Goal: Task Accomplishment & Management: Use online tool/utility

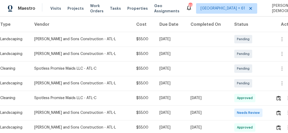
scroll to position [105, 0]
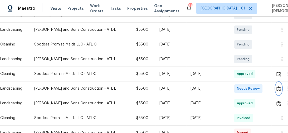
click at [279, 87] on img "button" at bounding box center [279, 89] width 4 height 5
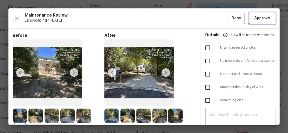
click at [264, 21] on span "Approve" at bounding box center [263, 18] width 16 height 7
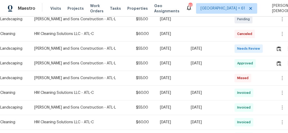
scroll to position [211, 0]
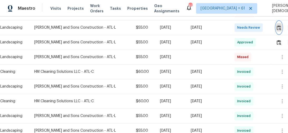
click at [278, 25] on img "button" at bounding box center [279, 27] width 4 height 5
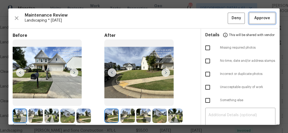
click at [259, 17] on span "Approve" at bounding box center [263, 18] width 16 height 7
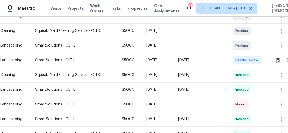
scroll to position [138, 0]
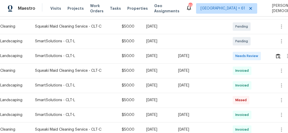
click at [275, 54] on td at bounding box center [284, 56] width 27 height 15
click at [276, 54] on button "button" at bounding box center [278, 56] width 6 height 13
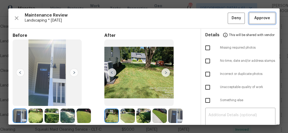
click at [255, 17] on span "Approve" at bounding box center [263, 18] width 16 height 7
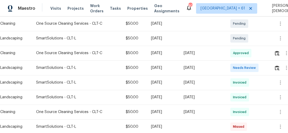
scroll to position [127, 0]
click at [279, 68] on button "button" at bounding box center [277, 67] width 6 height 13
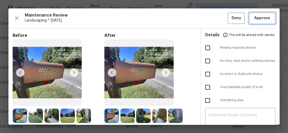
click at [257, 21] on button "Approve" at bounding box center [262, 18] width 26 height 11
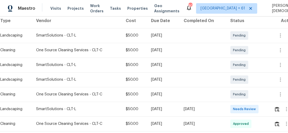
scroll to position [105, 0]
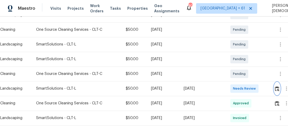
click at [279, 89] on button "button" at bounding box center [277, 89] width 6 height 13
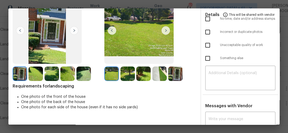
scroll to position [0, 0]
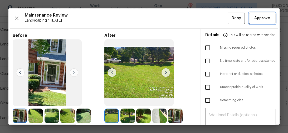
click at [267, 16] on span "Approve" at bounding box center [262, 18] width 18 height 7
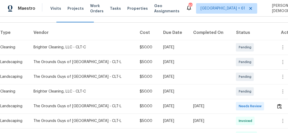
scroll to position [105, 0]
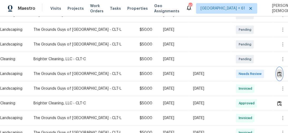
click at [277, 72] on button "button" at bounding box center [280, 74] width 6 height 13
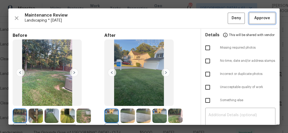
click at [262, 19] on span "Approve" at bounding box center [263, 18] width 16 height 7
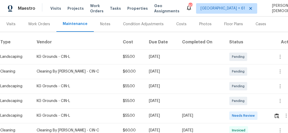
scroll to position [84, 0]
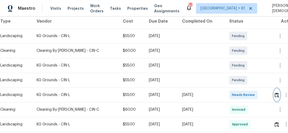
click at [276, 93] on img "button" at bounding box center [277, 95] width 4 height 5
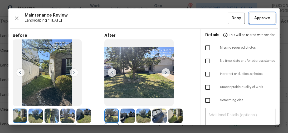
click at [257, 18] on span "Approve" at bounding box center [263, 18] width 16 height 7
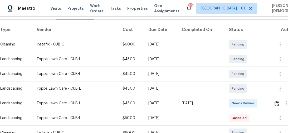
scroll to position [105, 0]
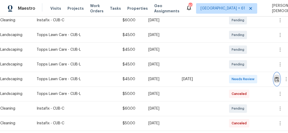
click at [280, 73] on button "button" at bounding box center [277, 79] width 6 height 13
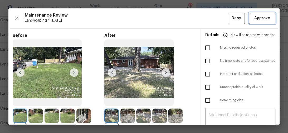
click at [263, 15] on span "Approve" at bounding box center [263, 18] width 16 height 7
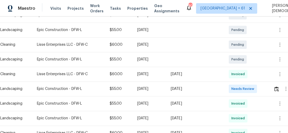
scroll to position [105, 0]
click at [275, 87] on img "button" at bounding box center [277, 89] width 4 height 5
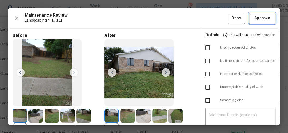
click at [256, 17] on span "Approve" at bounding box center [263, 18] width 16 height 7
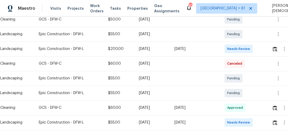
scroll to position [105, 0]
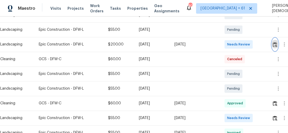
click at [276, 42] on img "button" at bounding box center [275, 44] width 4 height 5
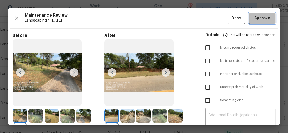
click at [265, 19] on span "Approve" at bounding box center [263, 18] width 16 height 7
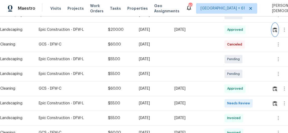
scroll to position [127, 0]
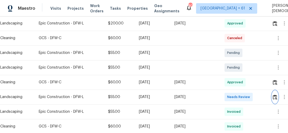
click at [277, 96] on img "button" at bounding box center [275, 97] width 4 height 5
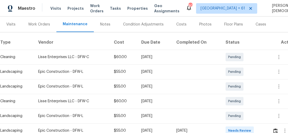
scroll to position [105, 0]
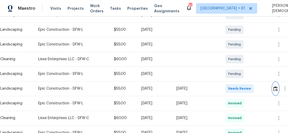
click at [277, 87] on img "button" at bounding box center [276, 89] width 4 height 5
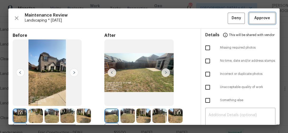
click at [258, 19] on span "Approve" at bounding box center [263, 18] width 16 height 7
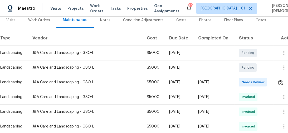
scroll to position [84, 0]
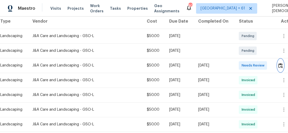
click at [281, 63] on img "button" at bounding box center [281, 65] width 4 height 5
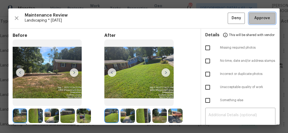
click at [266, 18] on span "Approve" at bounding box center [263, 18] width 16 height 7
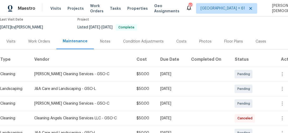
scroll to position [84, 0]
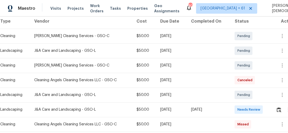
click at [277, 105] on div at bounding box center [287, 110] width 22 height 13
click at [277, 108] on td at bounding box center [285, 110] width 26 height 15
click at [279, 108] on img "button" at bounding box center [279, 110] width 4 height 5
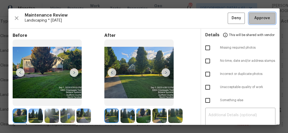
click at [260, 21] on button "Approve" at bounding box center [262, 18] width 26 height 11
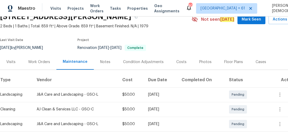
scroll to position [84, 0]
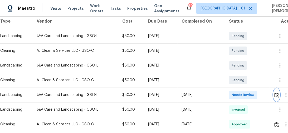
click at [279, 93] on img "button" at bounding box center [277, 95] width 4 height 5
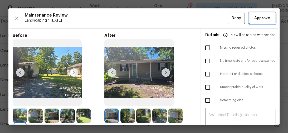
click at [255, 21] on span "Approve" at bounding box center [263, 18] width 16 height 7
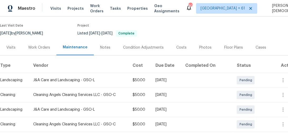
scroll to position [63, 0]
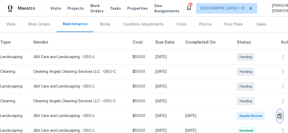
click at [278, 114] on img "button" at bounding box center [280, 116] width 4 height 5
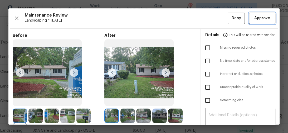
drag, startPoint x: 261, startPoint y: 16, endPoint x: 263, endPoint y: 18, distance: 2.9
click at [261, 17] on span "Approve" at bounding box center [263, 18] width 16 height 7
